Goal: Task Accomplishment & Management: Use online tool/utility

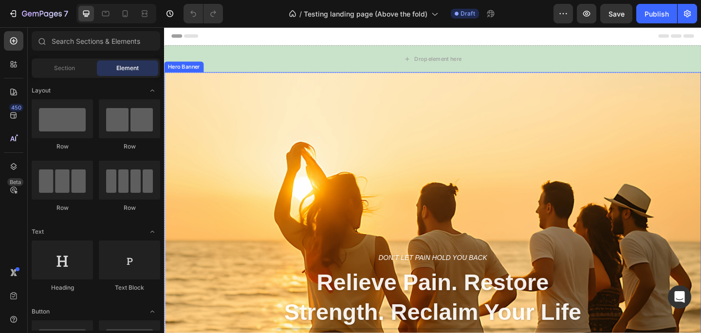
scroll to position [46, 0]
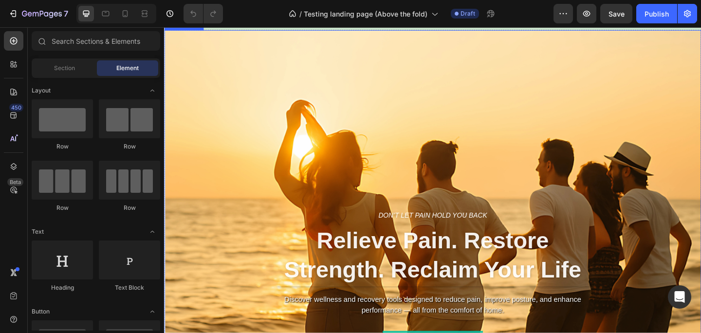
click at [557, 142] on div "Don’t let pain hold you back Text block Relieve Pain. Restore Strength. Reclaim…" at bounding box center [456, 321] width 584 height 379
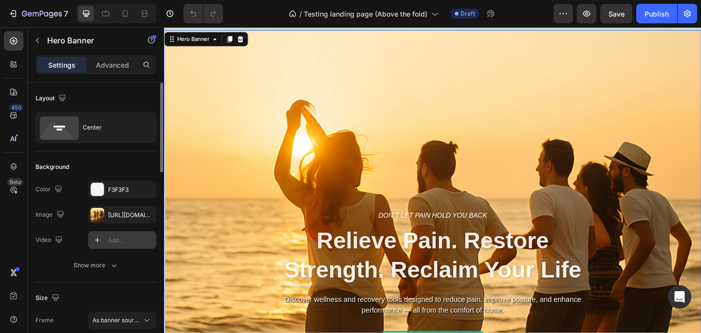
click at [98, 239] on icon at bounding box center [97, 240] width 8 height 8
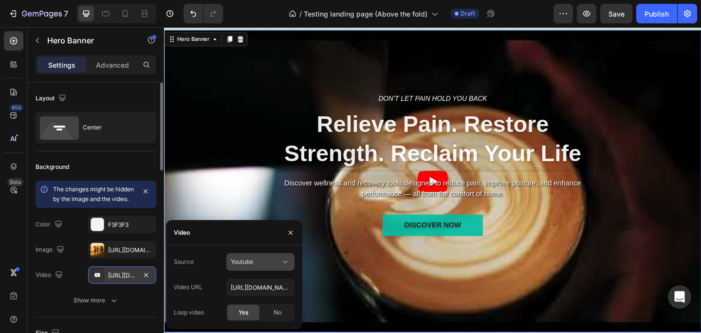
click at [268, 265] on div "Youtube" at bounding box center [256, 261] width 50 height 9
click at [263, 287] on input "[URL][DOMAIN_NAME]" at bounding box center [260, 287] width 68 height 18
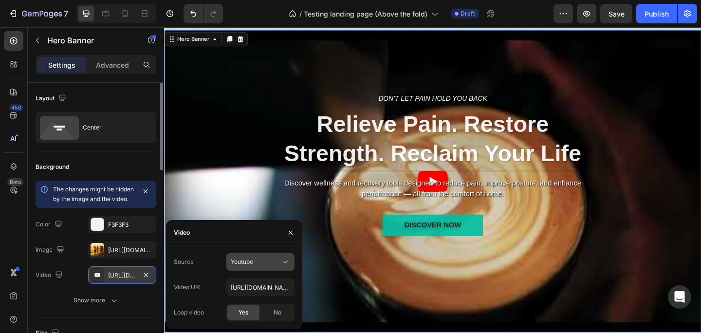
click at [281, 261] on icon at bounding box center [285, 262] width 10 height 10
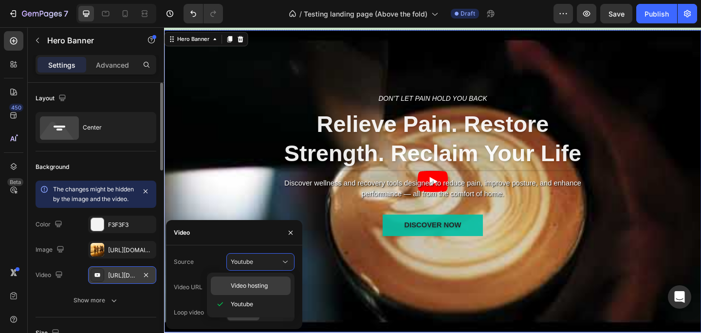
click at [265, 284] on span "Video hosting" at bounding box center [249, 285] width 37 height 9
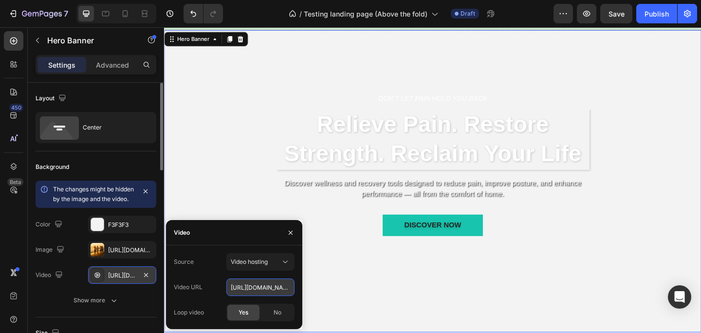
click at [264, 289] on input "[URL][DOMAIN_NAME]" at bounding box center [260, 287] width 68 height 18
click at [287, 291] on input "[URL][DOMAIN_NAME]" at bounding box center [260, 287] width 68 height 18
drag, startPoint x: 395, startPoint y: 312, endPoint x: 337, endPoint y: 312, distance: 58.4
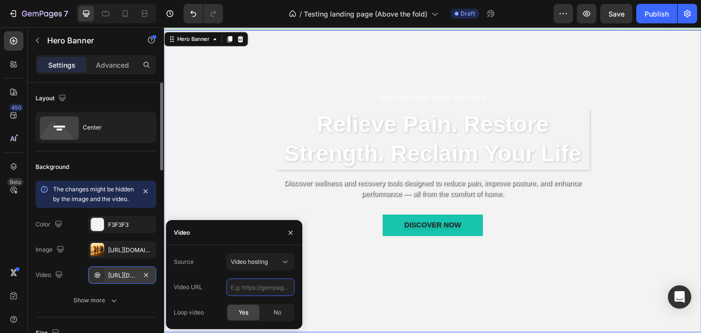
paste input "[URL][DOMAIN_NAME]"
type input "[URL][DOMAIN_NAME]"
click at [205, 233] on div "Video" at bounding box center [234, 232] width 136 height 25
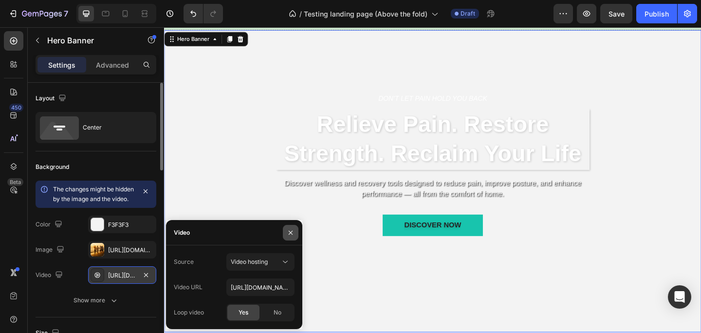
drag, startPoint x: 289, startPoint y: 232, endPoint x: 136, endPoint y: 223, distance: 153.6
click at [289, 232] on icon "button" at bounding box center [291, 233] width 8 height 8
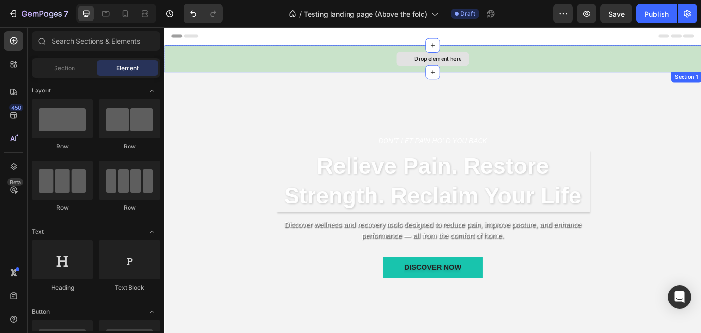
click at [466, 60] on div "Drop element here" at bounding box center [462, 62] width 52 height 8
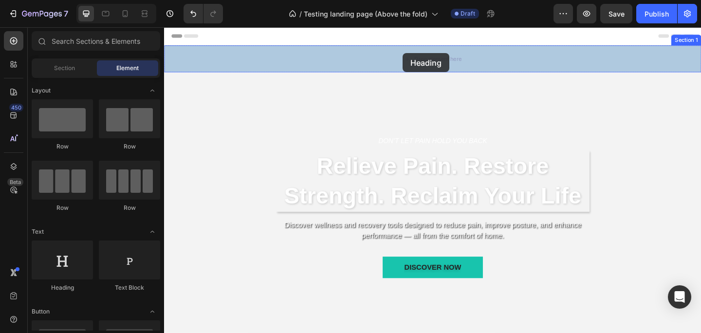
drag, startPoint x: 229, startPoint y: 280, endPoint x: 423, endPoint y: 56, distance: 296.1
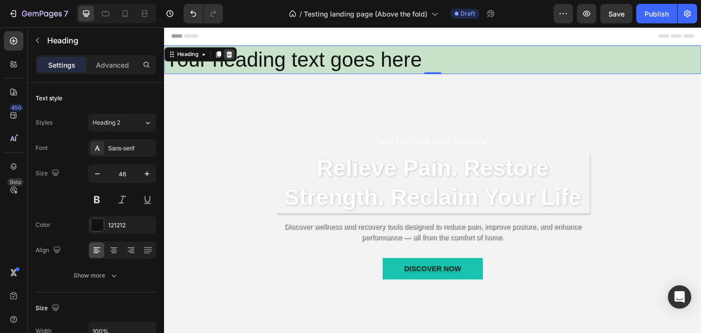
click at [236, 55] on icon at bounding box center [235, 57] width 6 height 7
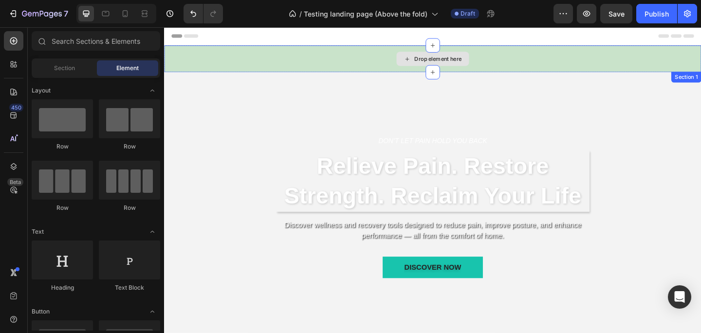
click at [240, 55] on div "Drop element here" at bounding box center [456, 61] width 584 height 29
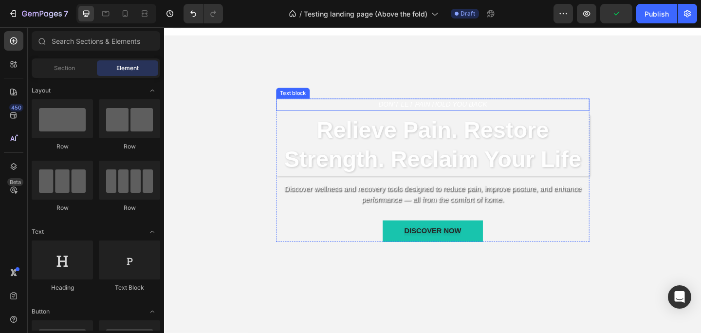
scroll to position [14, 0]
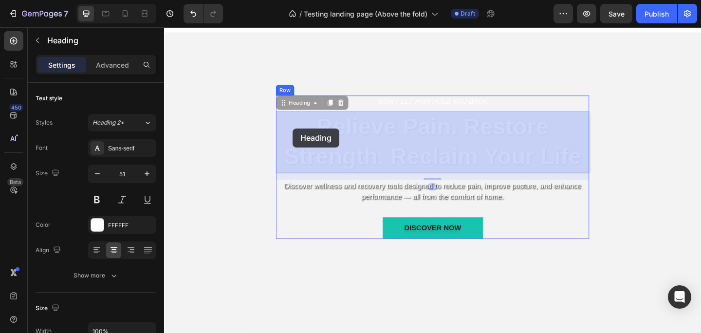
drag, startPoint x: 451, startPoint y: 144, endPoint x: 304, endPoint y: 137, distance: 147.6
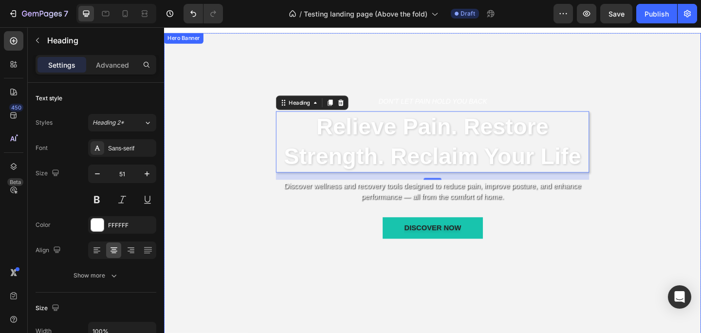
click at [632, 285] on div "Don’t let pain hold you back Text block Relieve Pain. Restore Strength. Reclaim…" at bounding box center [455, 198] width 569 height 348
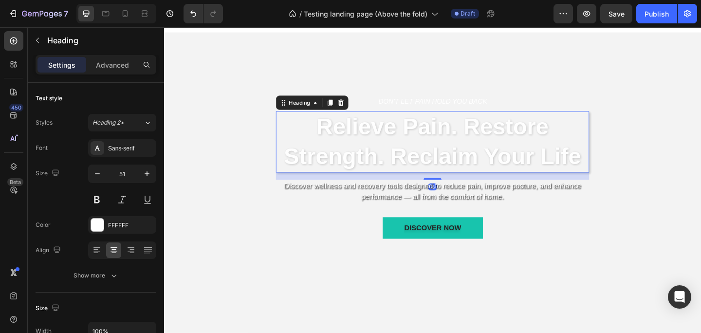
click at [503, 155] on h2 "Relieve Pain. Restore Strength. Reclaim Your Life" at bounding box center [456, 152] width 341 height 67
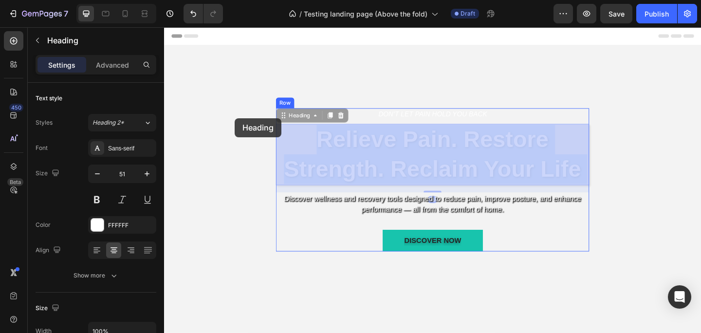
drag, startPoint x: 503, startPoint y: 155, endPoint x: 242, endPoint y: 127, distance: 262.4
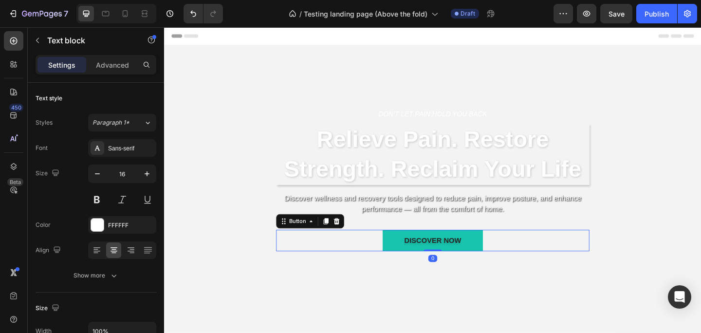
click at [346, 258] on div "DISCOVER NOW Button 0" at bounding box center [456, 259] width 341 height 23
click at [470, 122] on icon "Don’t let pain hold you back" at bounding box center [456, 121] width 118 height 8
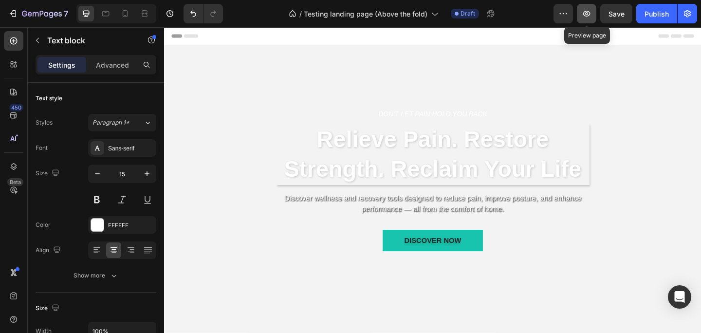
click at [583, 13] on icon "button" at bounding box center [587, 14] width 10 height 10
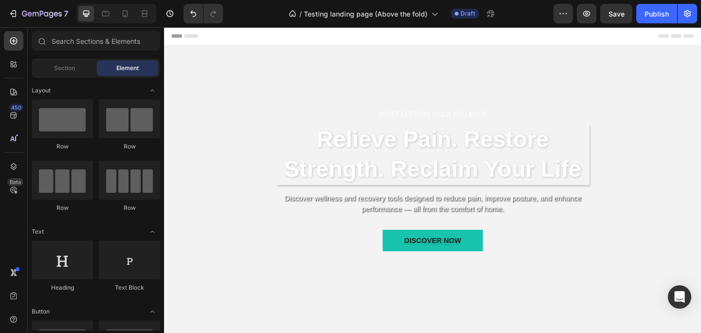
click at [177, 37] on icon at bounding box center [175, 37] width 7 height 7
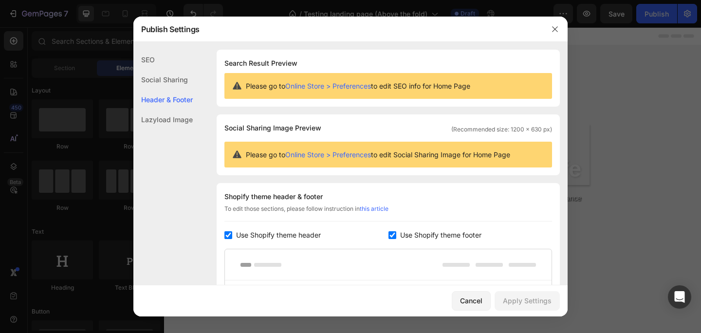
scroll to position [131, 0]
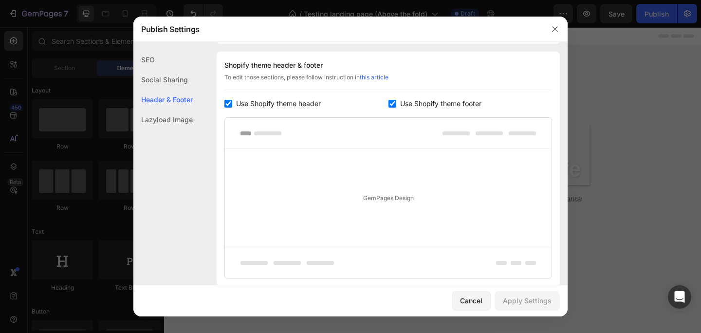
click at [229, 102] on input "checkbox" at bounding box center [228, 104] width 8 height 8
checkbox input "false"
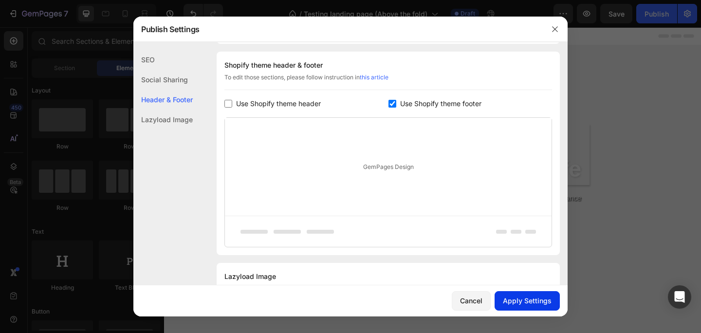
click at [531, 300] on div "Apply Settings" at bounding box center [527, 300] width 49 height 10
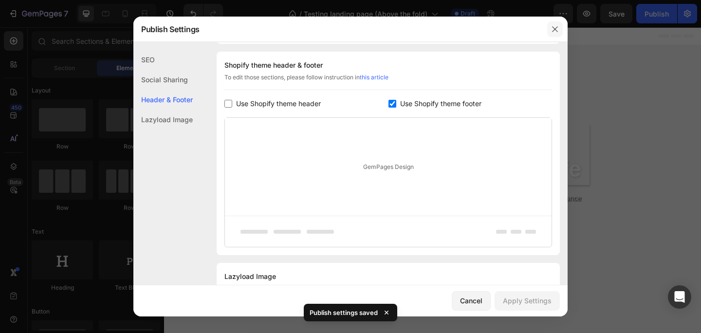
click at [558, 29] on icon "button" at bounding box center [555, 29] width 8 height 8
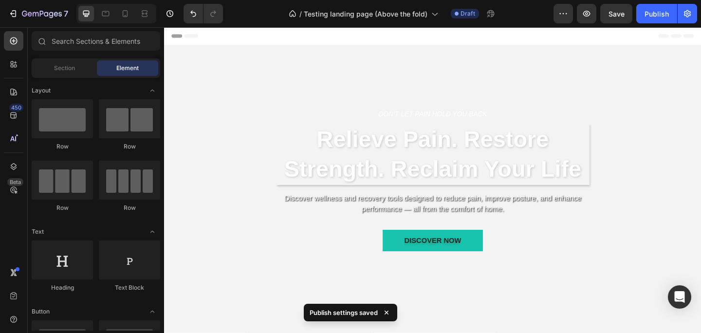
click at [196, 35] on span "Header" at bounding box center [193, 37] width 21 height 10
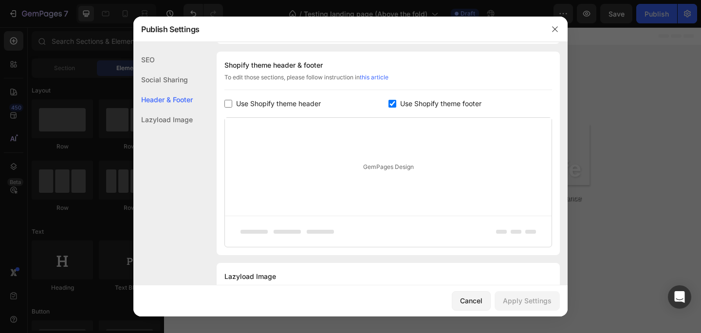
scroll to position [173, 0]
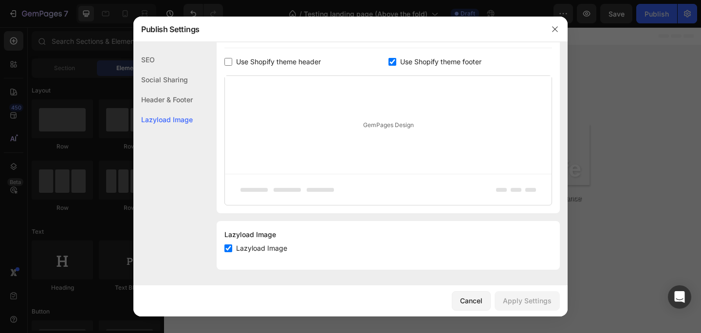
click at [388, 124] on div "GemPages Design" at bounding box center [388, 125] width 327 height 98
click at [184, 100] on div "Header & Footer" at bounding box center [162, 100] width 59 height 20
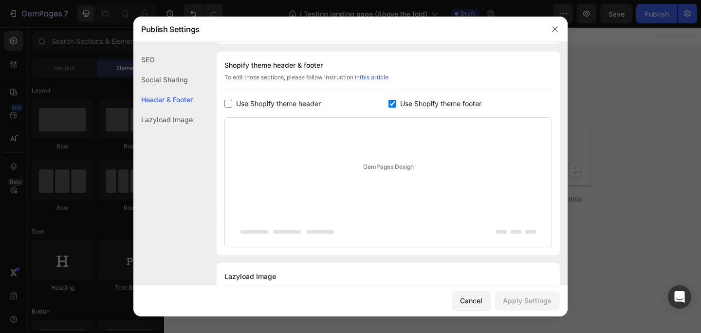
click at [191, 79] on div "Social Sharing" at bounding box center [162, 80] width 59 height 20
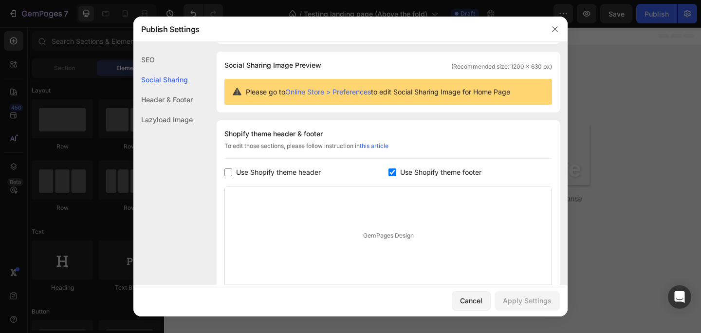
click at [165, 65] on div "SEO" at bounding box center [162, 60] width 59 height 20
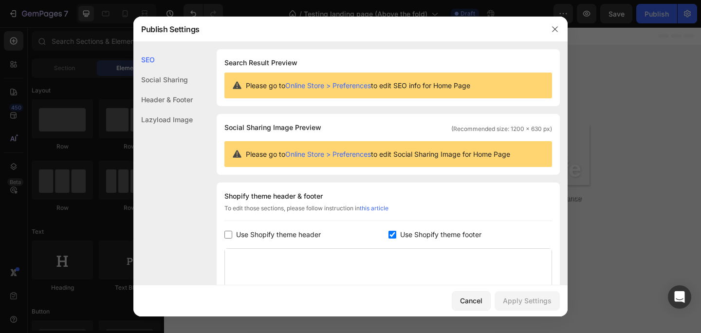
scroll to position [0, 0]
click at [178, 108] on div "Header & Footer" at bounding box center [162, 100] width 59 height 20
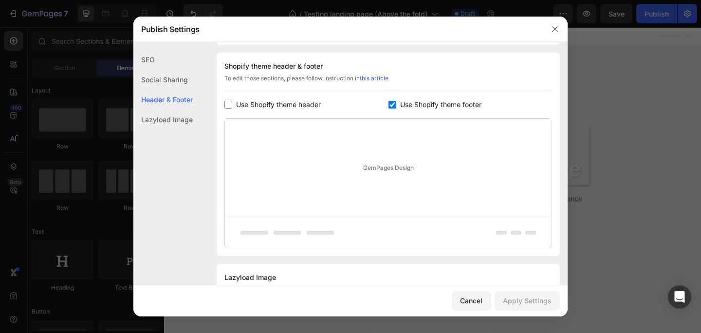
scroll to position [131, 0]
click at [395, 102] on input "checkbox" at bounding box center [392, 104] width 8 height 8
checkbox input "false"
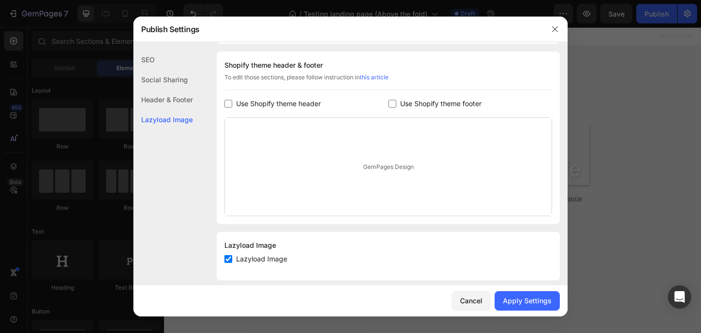
click at [391, 163] on div "GemPages Design" at bounding box center [388, 167] width 327 height 98
click at [536, 299] on div "Apply Settings" at bounding box center [527, 300] width 49 height 10
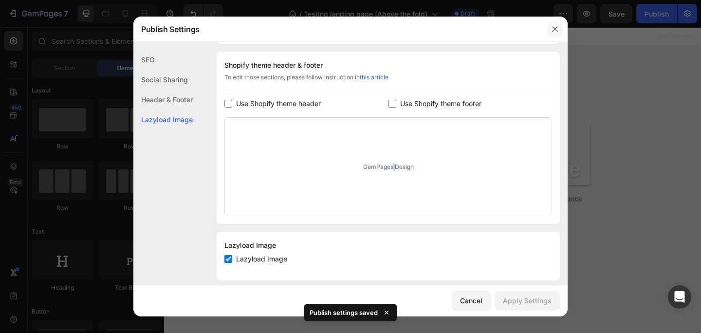
click at [555, 28] on icon "button" at bounding box center [554, 28] width 5 height 5
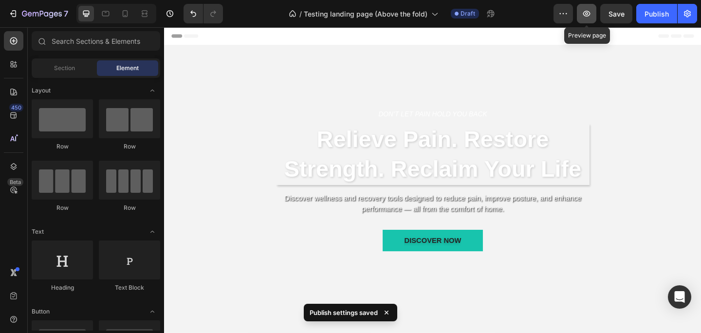
click at [591, 15] on button "button" at bounding box center [586, 13] width 19 height 19
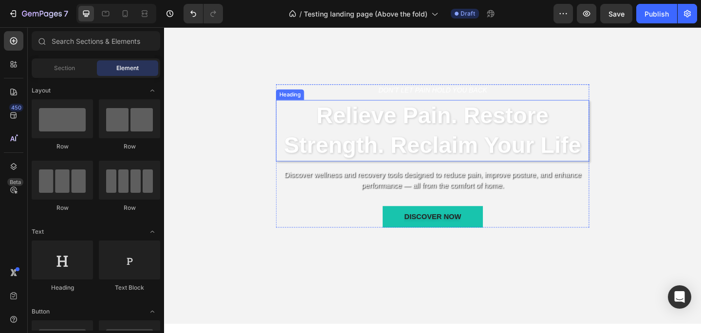
scroll to position [0, 0]
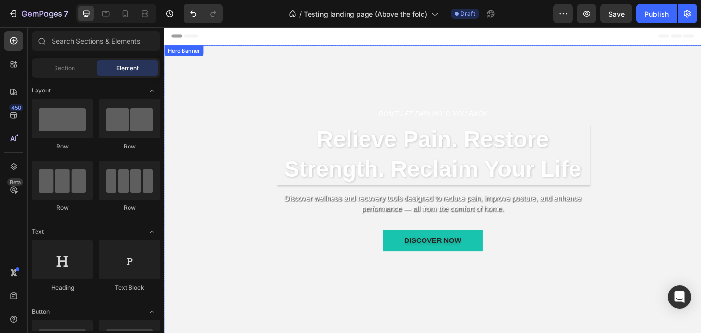
click at [521, 61] on div "Don’t let pain hold you back Text block Relieve Pain. Restore Strength. Reclaim…" at bounding box center [455, 211] width 569 height 348
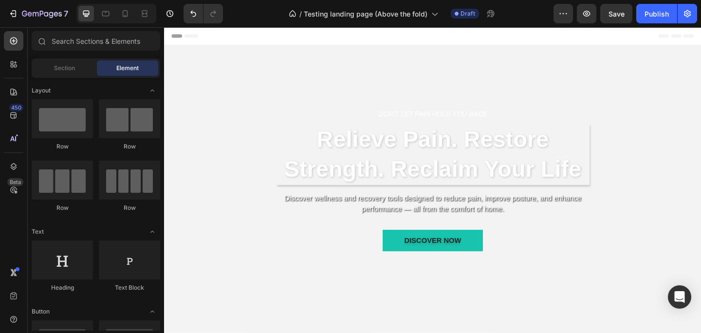
click at [438, 38] on div "Header" at bounding box center [456, 36] width 569 height 19
click at [466, 42] on div "Header" at bounding box center [456, 36] width 569 height 19
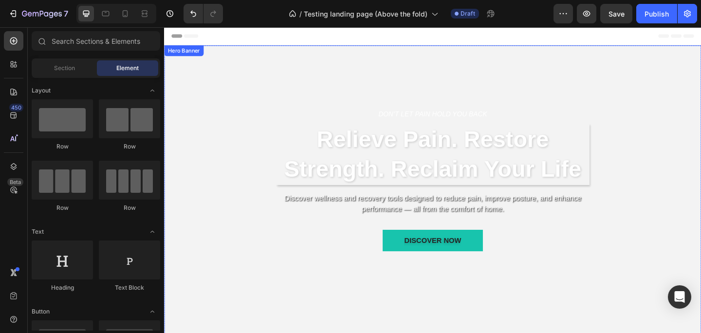
click at [471, 50] on div "Don’t let pain hold you back Text block Relieve Pain. Restore Strength. Reclaim…" at bounding box center [455, 211] width 569 height 348
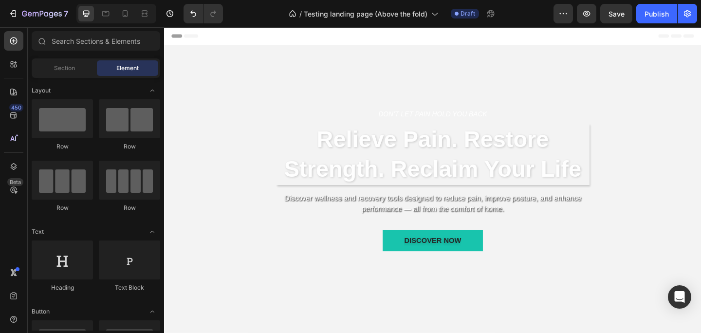
click at [476, 34] on div "Header" at bounding box center [456, 36] width 569 height 19
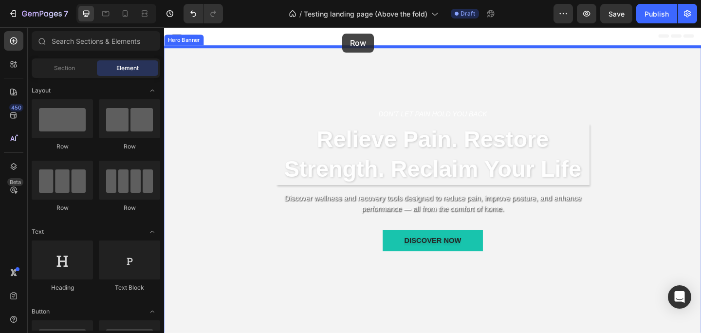
drag, startPoint x: 232, startPoint y: 157, endPoint x: 358, endPoint y: 34, distance: 176.2
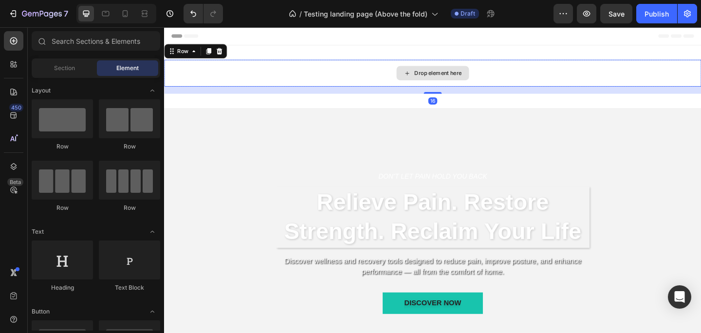
click at [477, 76] on div "Drop element here" at bounding box center [462, 77] width 52 height 8
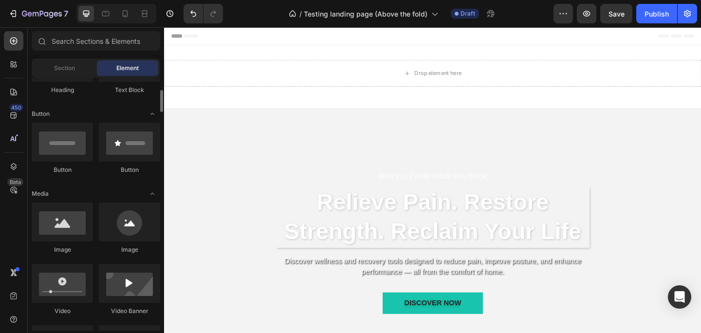
scroll to position [198, 0]
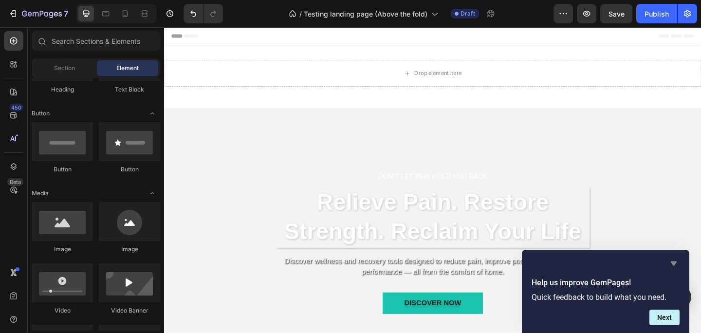
click at [674, 263] on icon "Hide survey" at bounding box center [674, 263] width 6 height 4
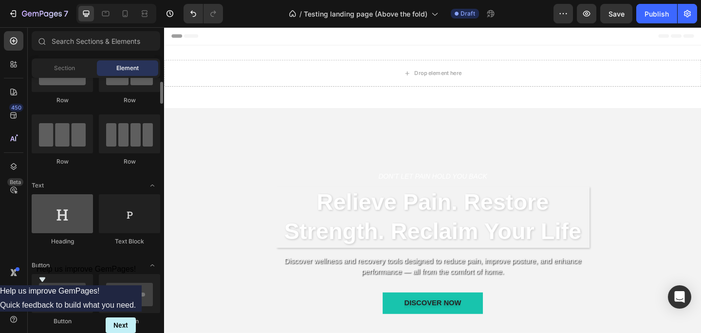
scroll to position [44, 0]
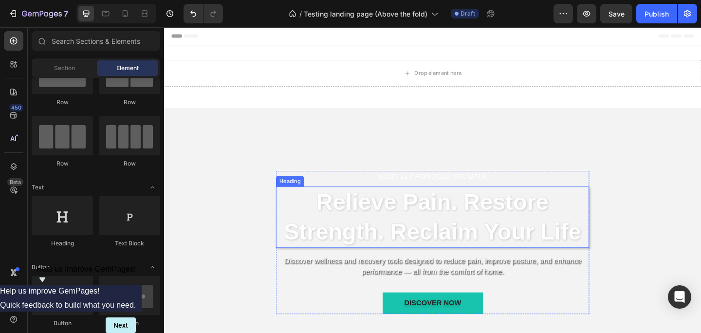
click at [430, 234] on h2 "Relieve Pain. Restore Strength. Reclaim Your Life" at bounding box center [456, 234] width 341 height 67
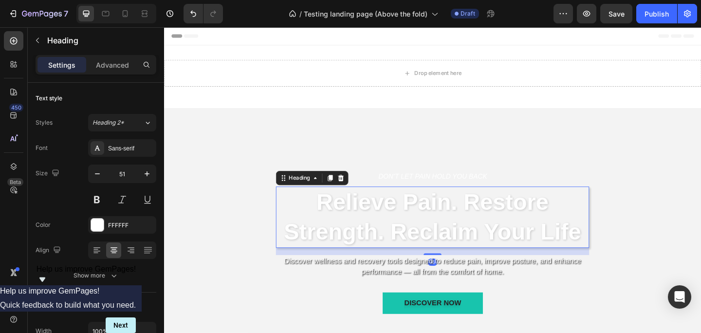
click at [566, 248] on h2 "Relieve Pain. Restore Strength. Reclaim Your Life" at bounding box center [456, 234] width 341 height 67
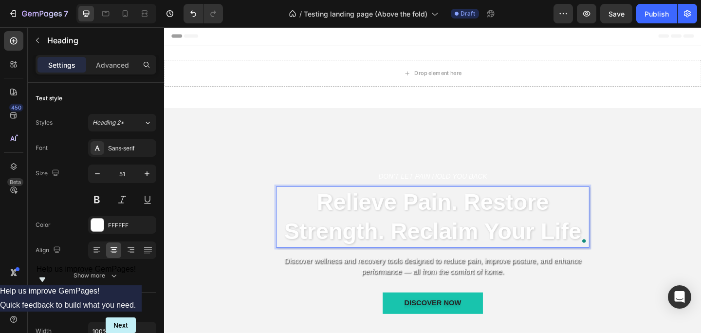
click at [612, 248] on p "Relieve Pain. Restore Strength. Reclaim Your Life" at bounding box center [456, 234] width 339 height 65
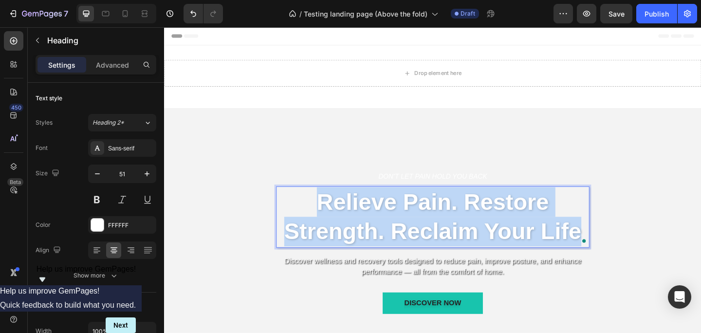
drag, startPoint x: 615, startPoint y: 248, endPoint x: 315, endPoint y: 201, distance: 303.9
click at [315, 202] on p "Relieve Pain. Restore Strength. Reclaim Your Life" at bounding box center [456, 234] width 339 height 65
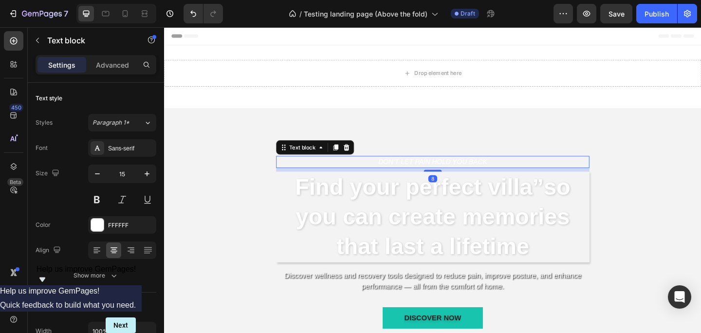
click at [478, 174] on icon "Don’t let pain hold you back" at bounding box center [456, 173] width 118 height 8
click at [361, 150] on div "Text block" at bounding box center [328, 158] width 85 height 16
click at [362, 155] on icon at bounding box center [362, 158] width 6 height 7
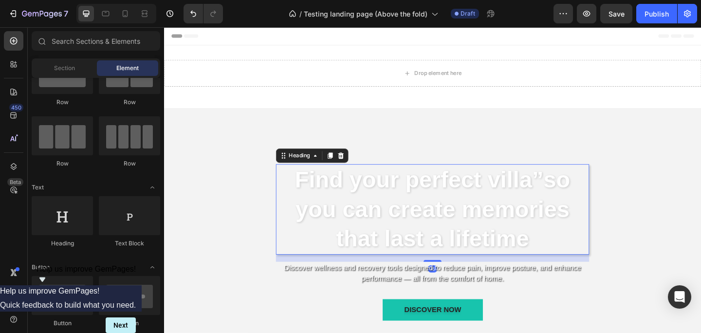
click at [386, 199] on strong "Find your perfect villa”" at bounding box center [442, 193] width 270 height 28
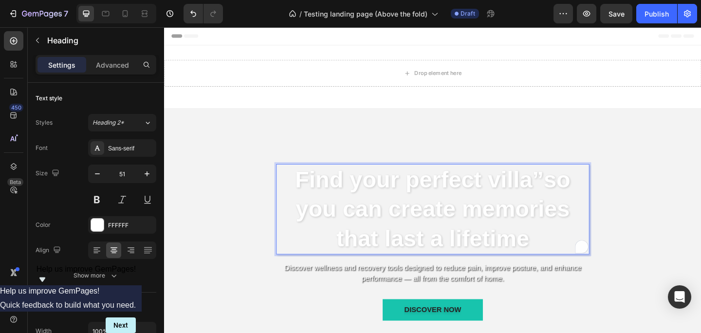
click at [573, 188] on p "Find your perfect villa” so you can create memories that last a lifetime" at bounding box center [456, 225] width 339 height 97
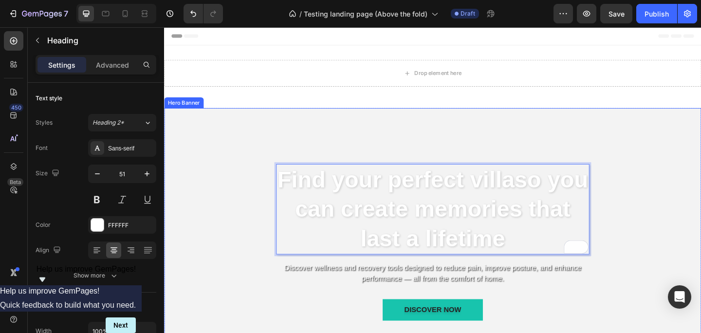
click at [658, 165] on div "Find your perfect villa so you can create memories that last a lifetime Heading…" at bounding box center [455, 279] width 569 height 363
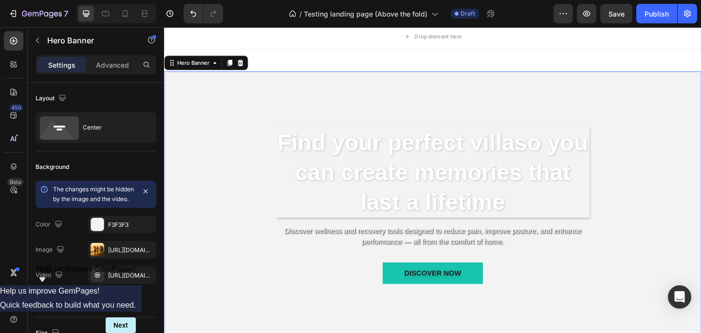
scroll to position [42, 0]
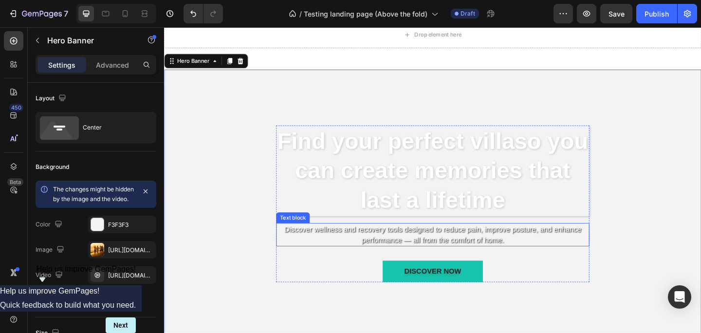
click at [428, 259] on p "Discover wellness and recovery tools designed to reduce pain, improve posture, …" at bounding box center [456, 252] width 339 height 23
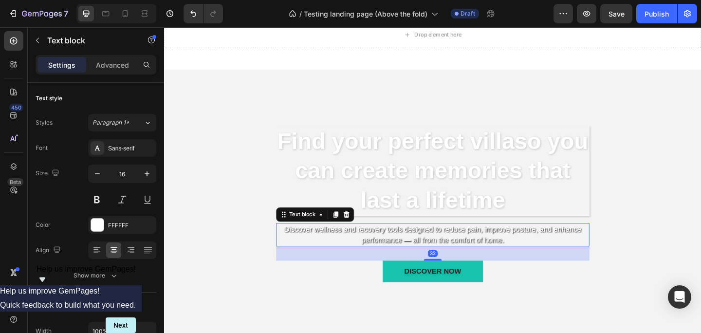
click at [428, 259] on p "Discover wellness and recovery tools designed to reduce pain, improve posture, …" at bounding box center [456, 252] width 339 height 23
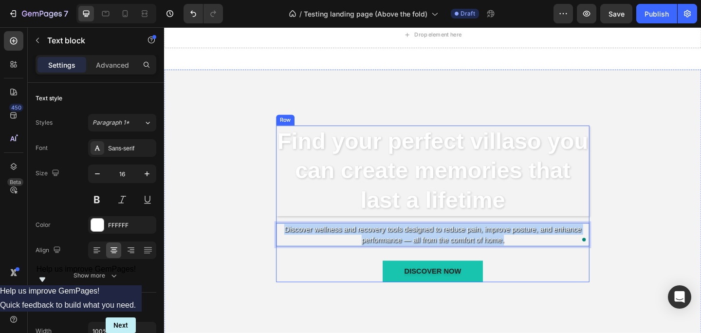
drag, startPoint x: 554, startPoint y: 257, endPoint x: 304, endPoint y: 241, distance: 250.2
click at [304, 241] on div "Discover wellness and recovery tools designed to reduce pain, improve posture, …" at bounding box center [456, 252] width 341 height 25
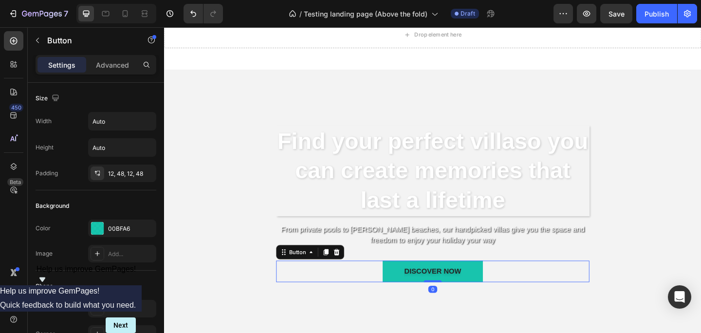
click at [533, 292] on div "DISCOVER NOW Button 0" at bounding box center [456, 292] width 341 height 23
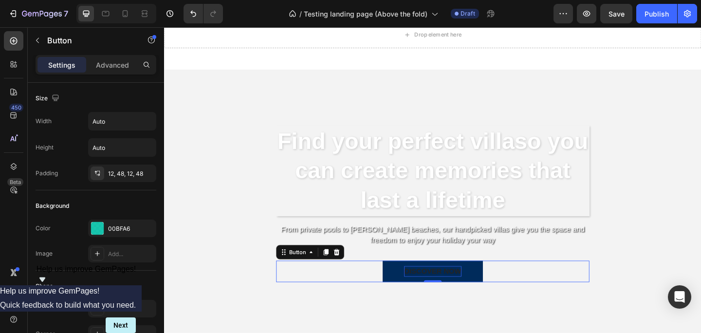
click at [466, 291] on div "DISCOVER NOW" at bounding box center [456, 293] width 62 height 12
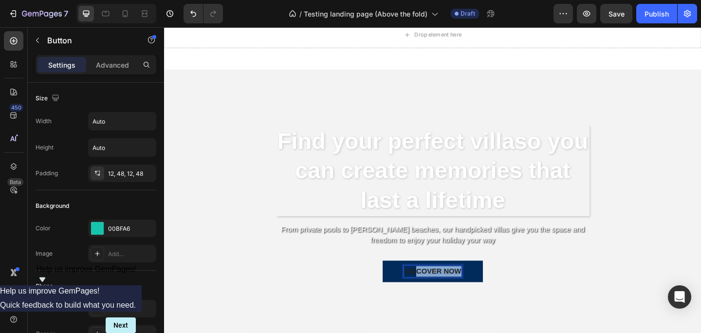
drag, startPoint x: 484, startPoint y: 293, endPoint x: 437, endPoint y: 293, distance: 47.7
click at [437, 293] on p "DISCOVER NOW" at bounding box center [456, 293] width 62 height 12
click at [594, 294] on div "Find My Villa [DATE] Button 0" at bounding box center [456, 292] width 341 height 23
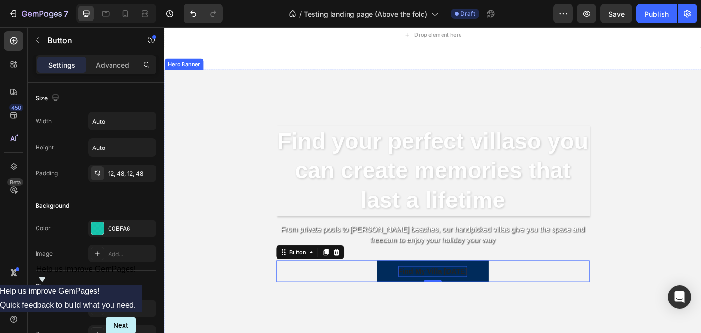
click at [681, 233] on div "⁠⁠⁠⁠⁠⁠⁠ Find your perfect villa so you can create memories that last a lifetime…" at bounding box center [455, 237] width 569 height 363
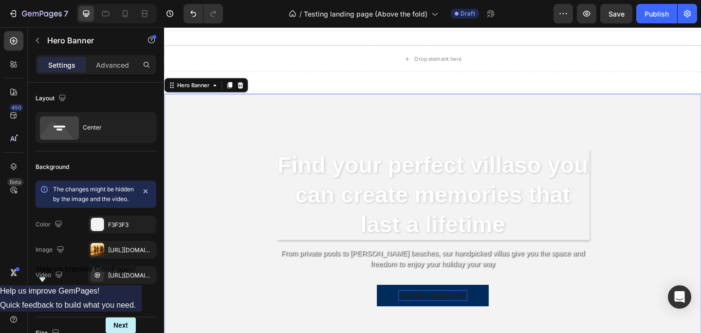
scroll to position [0, 0]
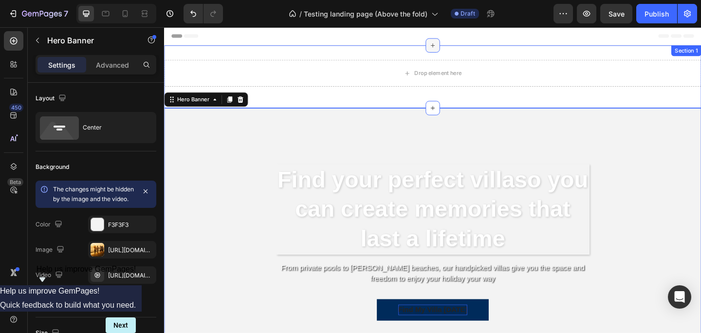
click at [461, 46] on div at bounding box center [456, 47] width 16 height 16
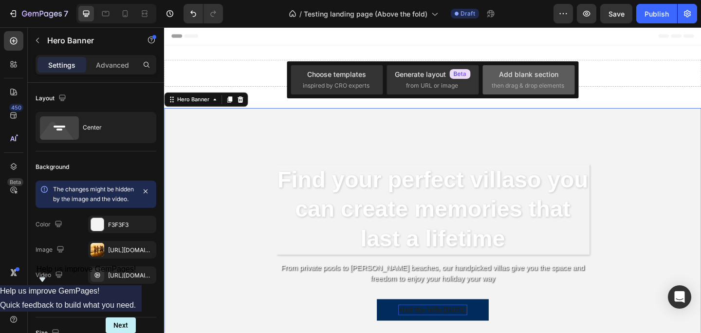
click at [510, 81] on div "Add blank section then drag & drop elements" at bounding box center [529, 79] width 74 height 21
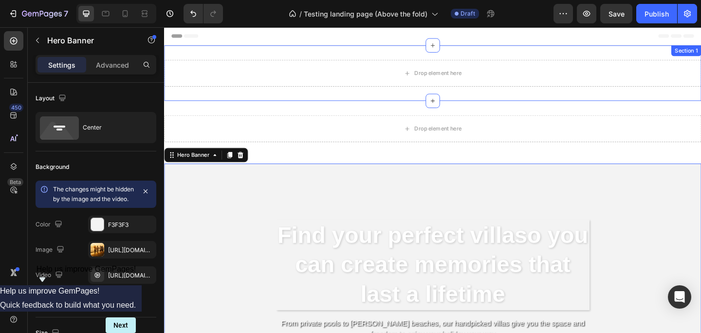
click at [579, 52] on div "Drop element here Section 1" at bounding box center [456, 77] width 584 height 60
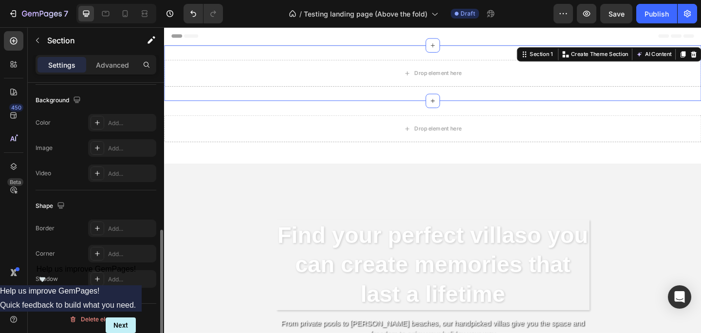
scroll to position [316, 0]
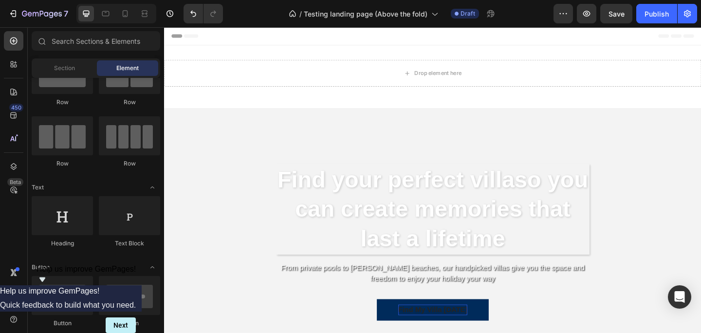
click at [497, 52] on div "Drop element here Row Section 1" at bounding box center [456, 81] width 584 height 68
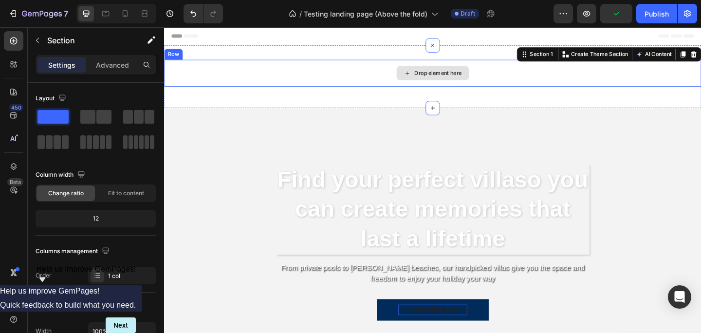
click at [460, 73] on div "Drop element here" at bounding box center [456, 78] width 79 height 16
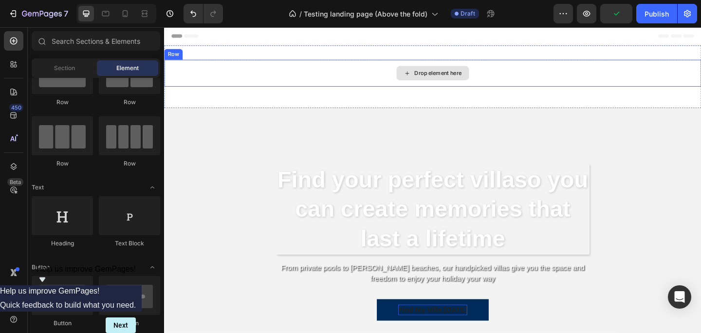
click at [451, 78] on div "Drop element here" at bounding box center [462, 77] width 52 height 8
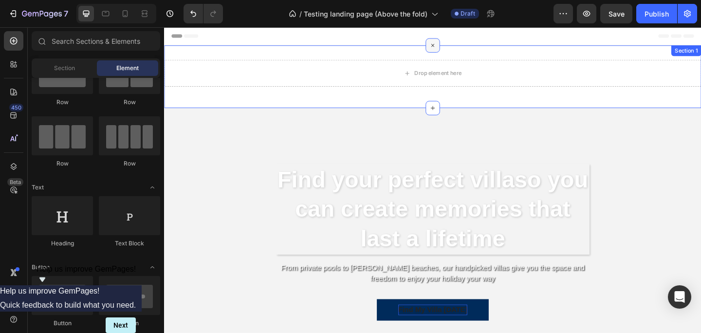
click at [454, 48] on icon at bounding box center [456, 47] width 11 height 11
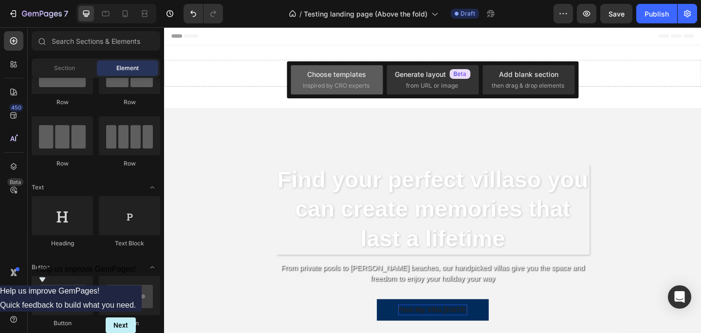
click at [356, 80] on div "Choose templates inspired by CRO experts" at bounding box center [337, 79] width 68 height 21
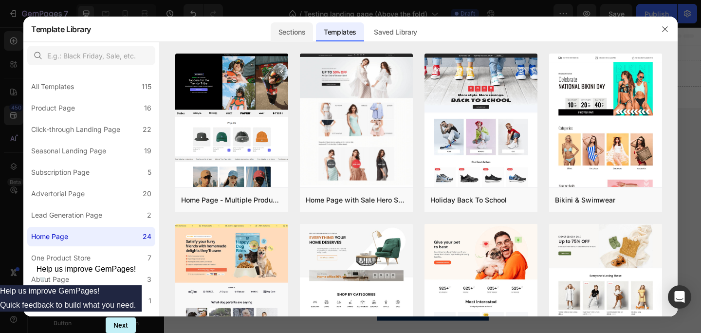
click at [302, 33] on div "Sections" at bounding box center [292, 31] width 42 height 19
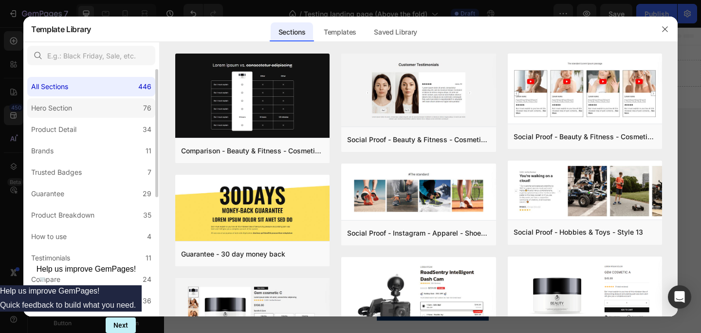
click at [81, 103] on label "Hero Section 76" at bounding box center [91, 107] width 128 height 19
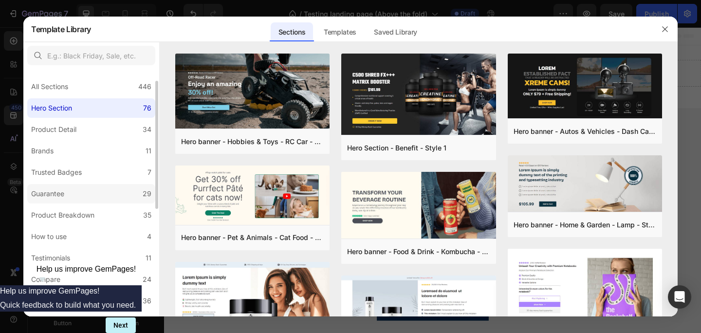
scroll to position [230, 0]
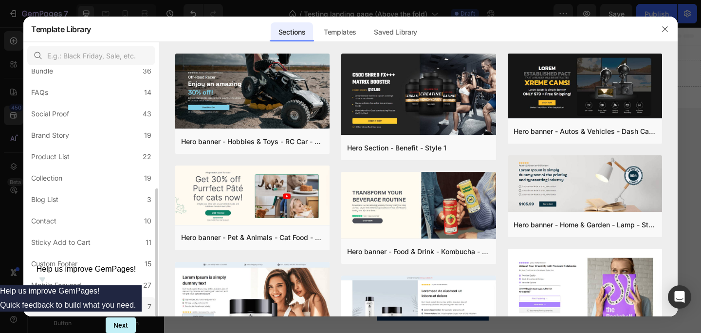
click at [78, 308] on div "Announcement Bar" at bounding box center [61, 307] width 61 height 12
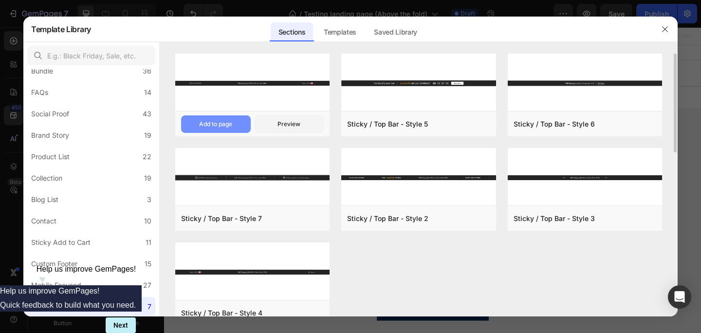
click at [232, 121] on div "Add to page" at bounding box center [215, 124] width 33 height 9
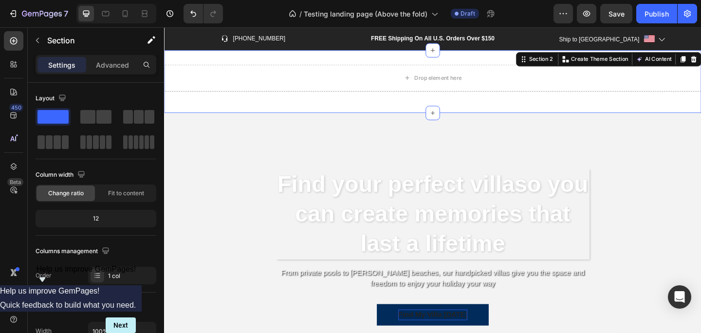
scroll to position [316, 0]
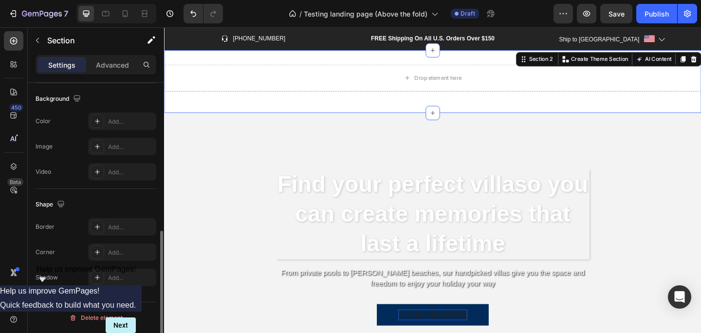
click at [549, 109] on div "Drop element here Row Section 2 Create Theme Section AI Content Write with GemA…" at bounding box center [456, 87] width 584 height 68
